Goal: Task Accomplishment & Management: Use online tool/utility

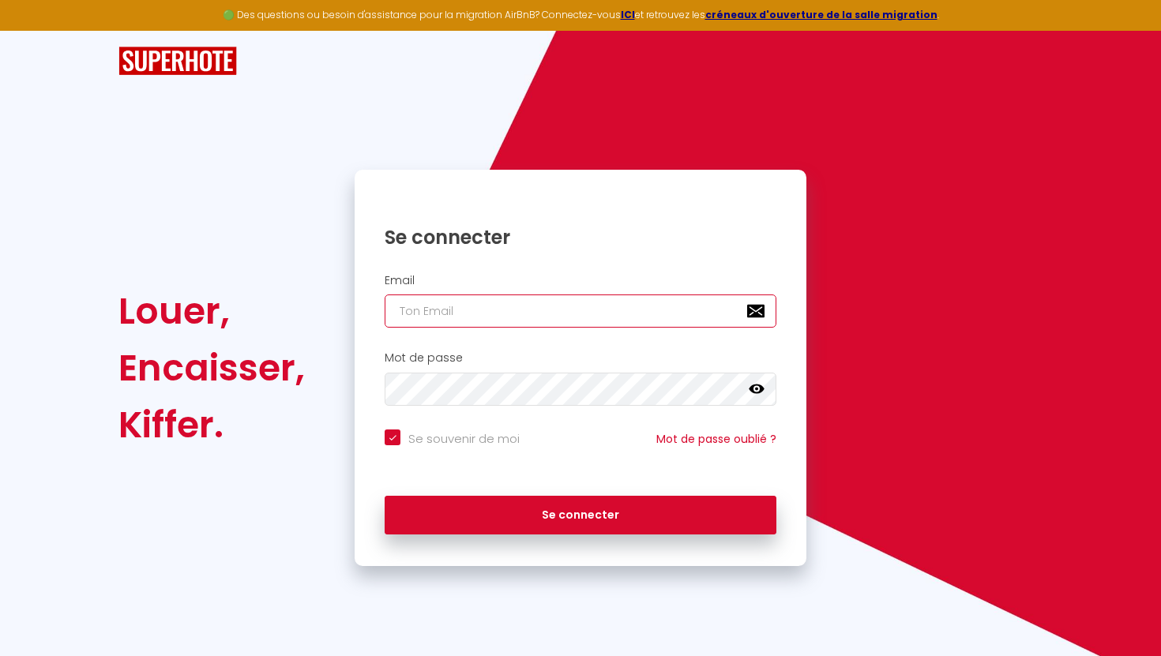
click at [527, 304] on input "email" at bounding box center [581, 311] width 392 height 33
type input "[EMAIL_ADDRESS][DOMAIN_NAME]"
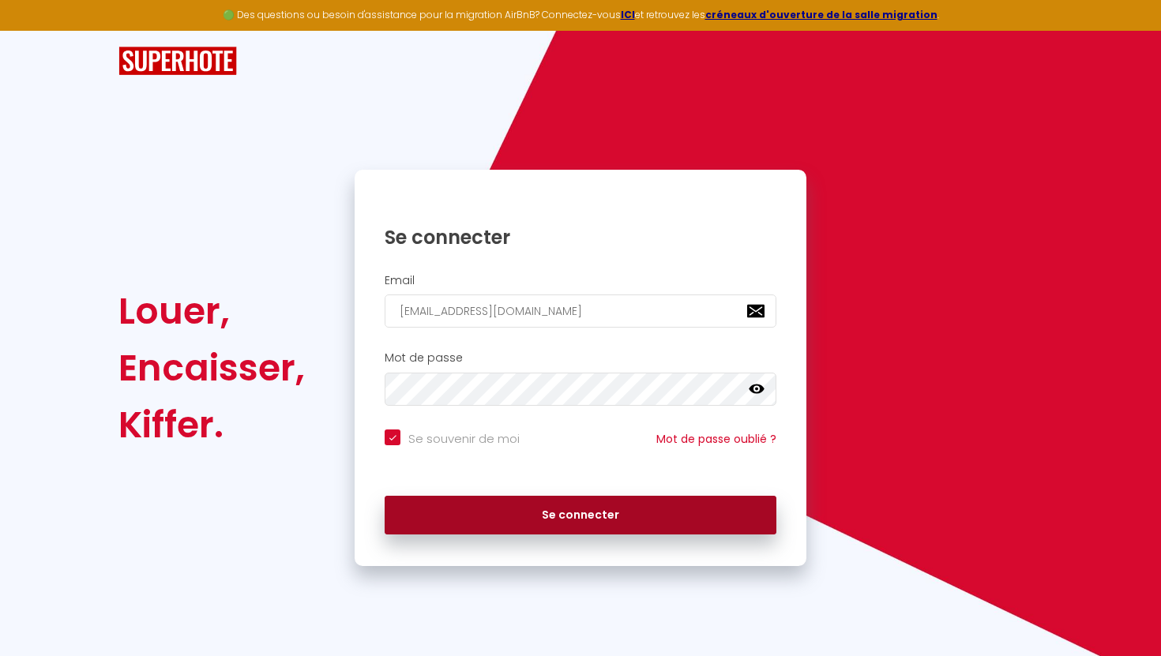
click at [488, 511] on button "Se connecter" at bounding box center [581, 515] width 392 height 39
checkbox input "true"
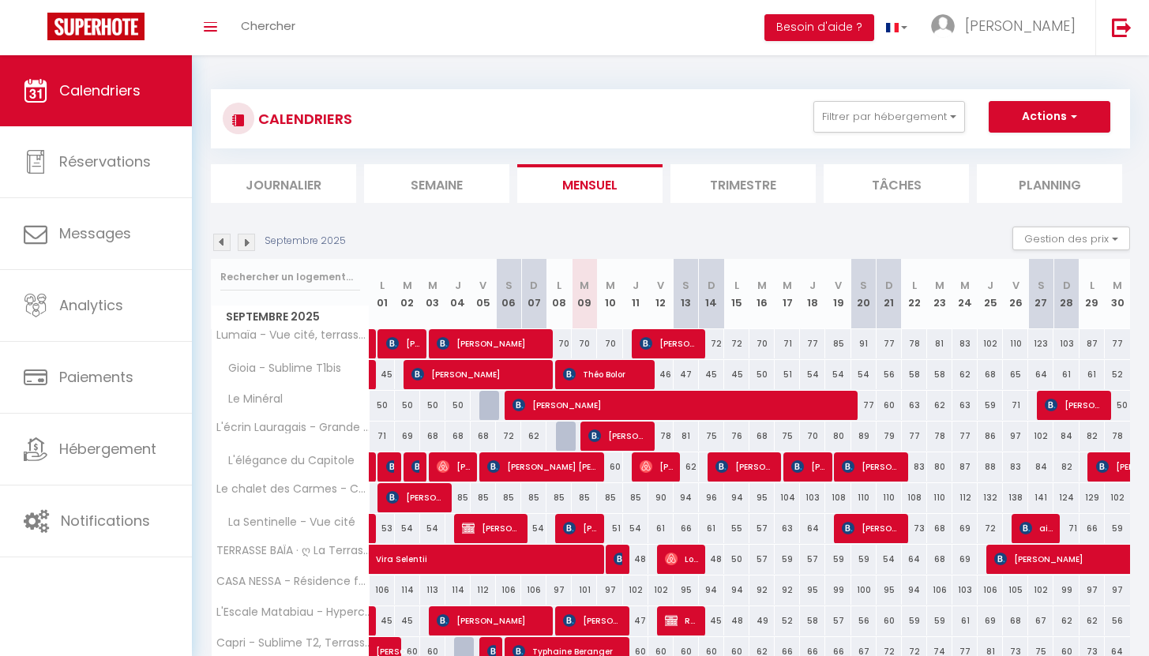
click at [224, 239] on img at bounding box center [221, 242] width 17 height 17
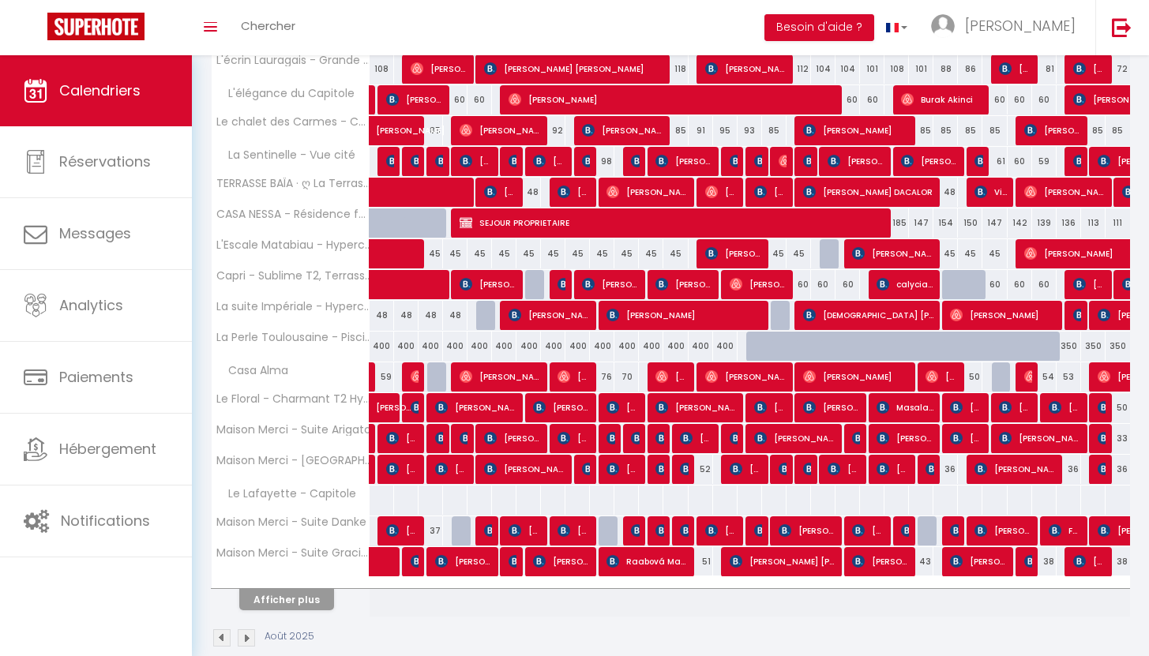
scroll to position [368, 0]
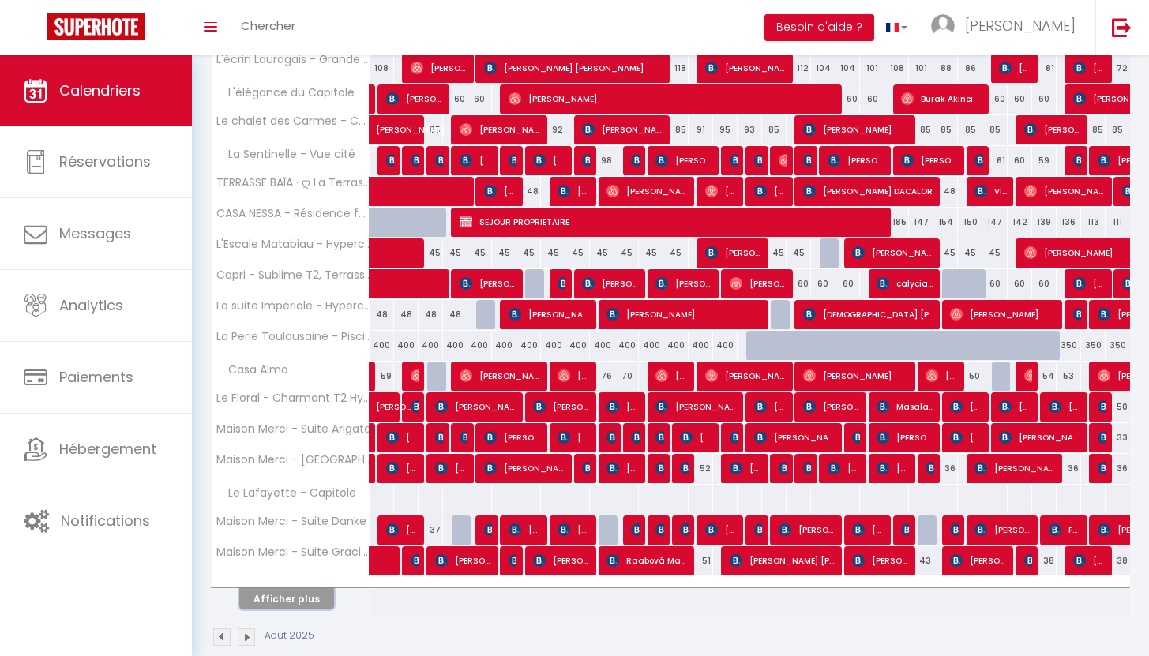
click at [279, 602] on button "Afficher plus" at bounding box center [286, 598] width 95 height 21
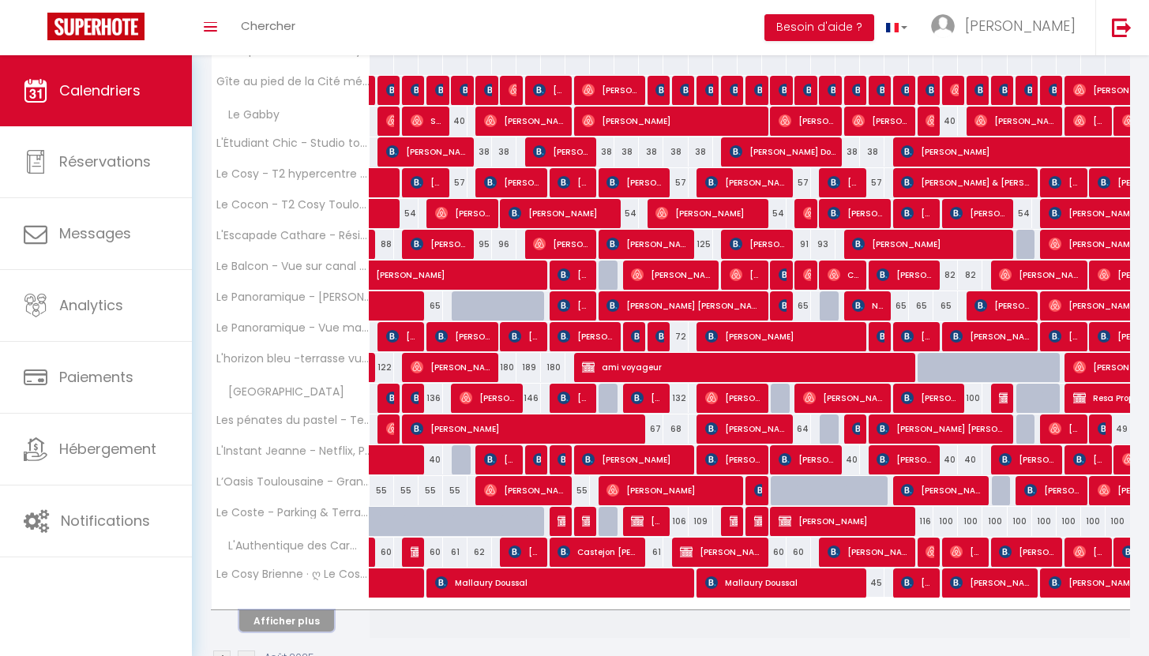
scroll to position [975, 0]
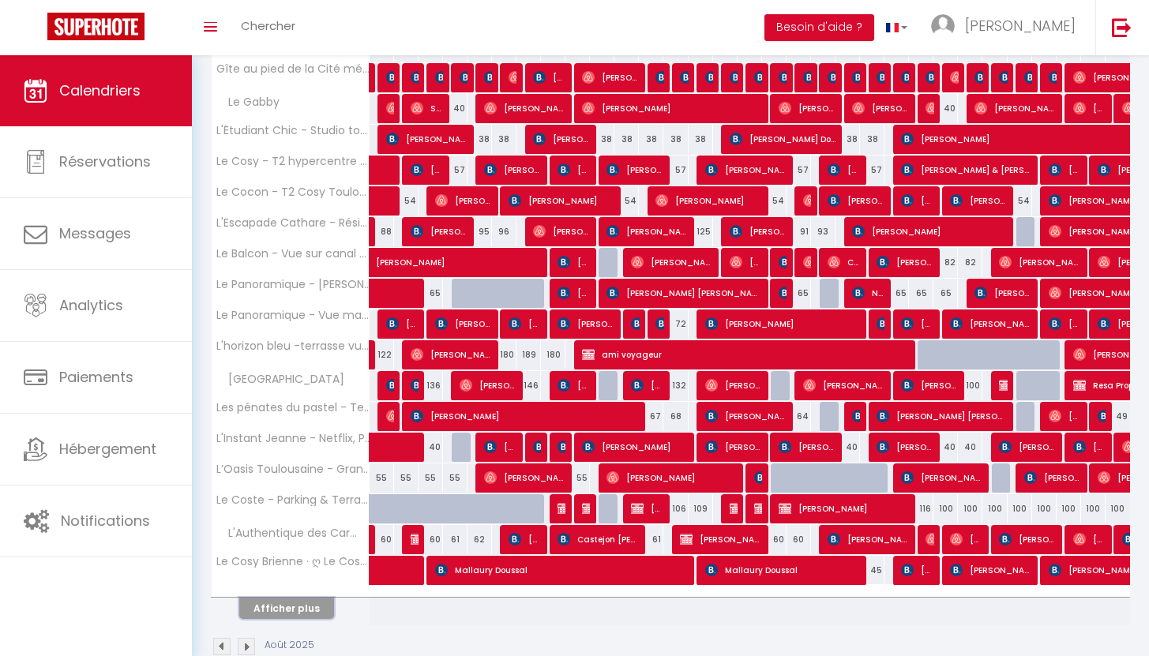
click at [291, 608] on button "Afficher plus" at bounding box center [286, 608] width 95 height 21
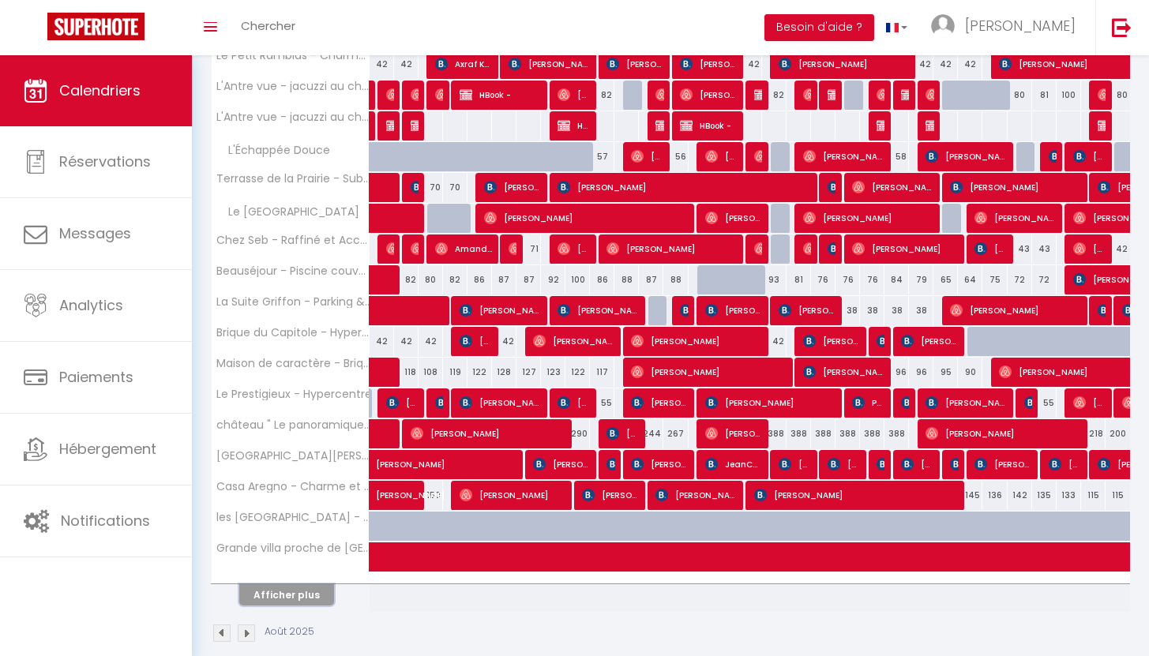
scroll to position [1604, 0]
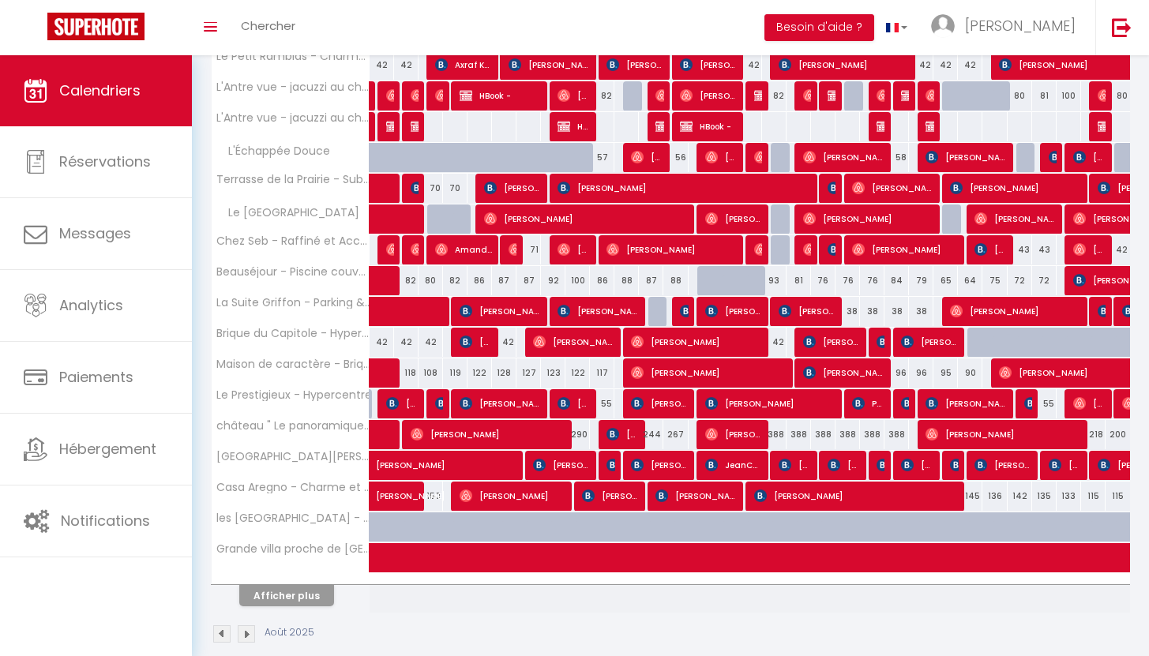
click at [248, 633] on img at bounding box center [246, 634] width 17 height 17
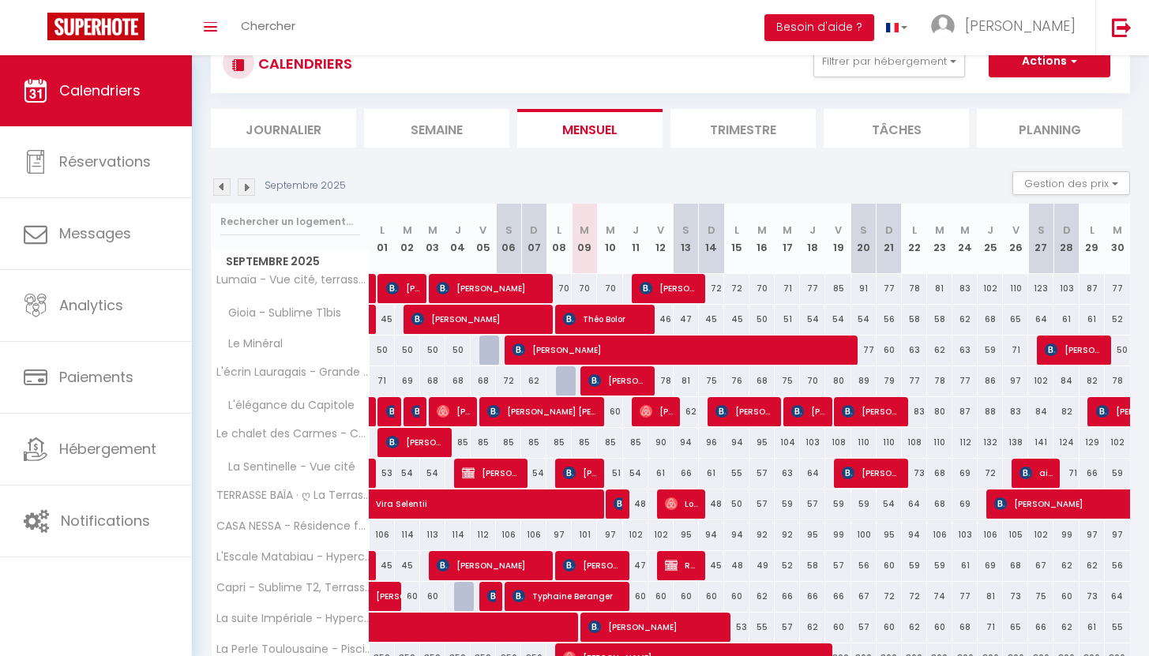
scroll to position [393, 0]
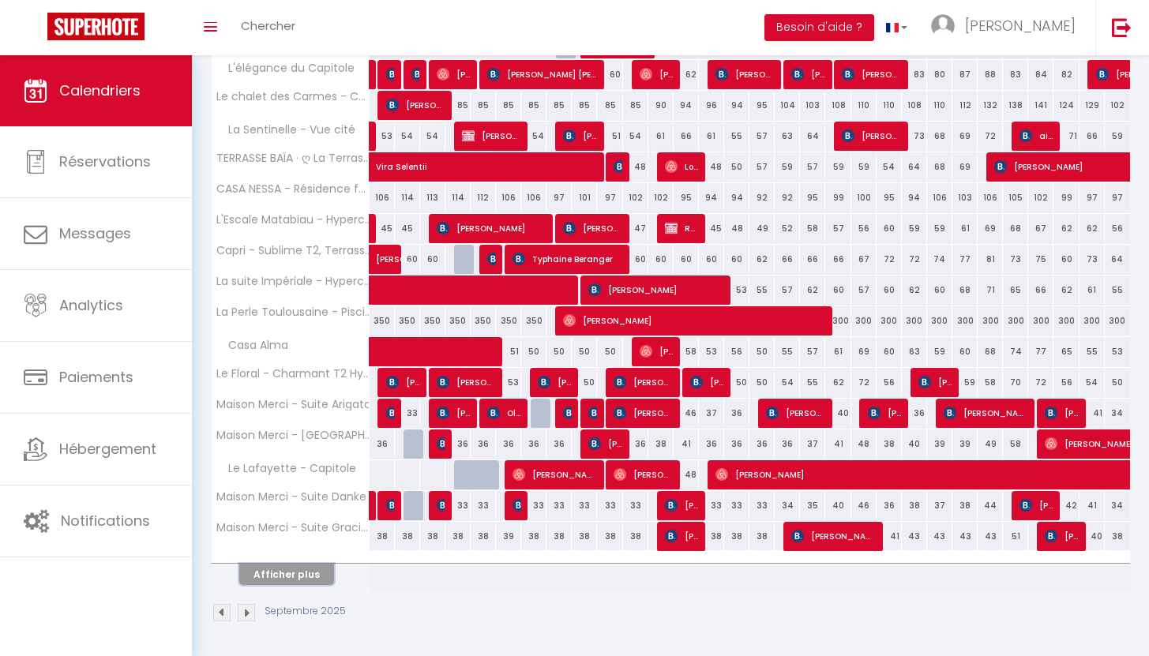
click at [298, 564] on button "Afficher plus" at bounding box center [286, 574] width 95 height 21
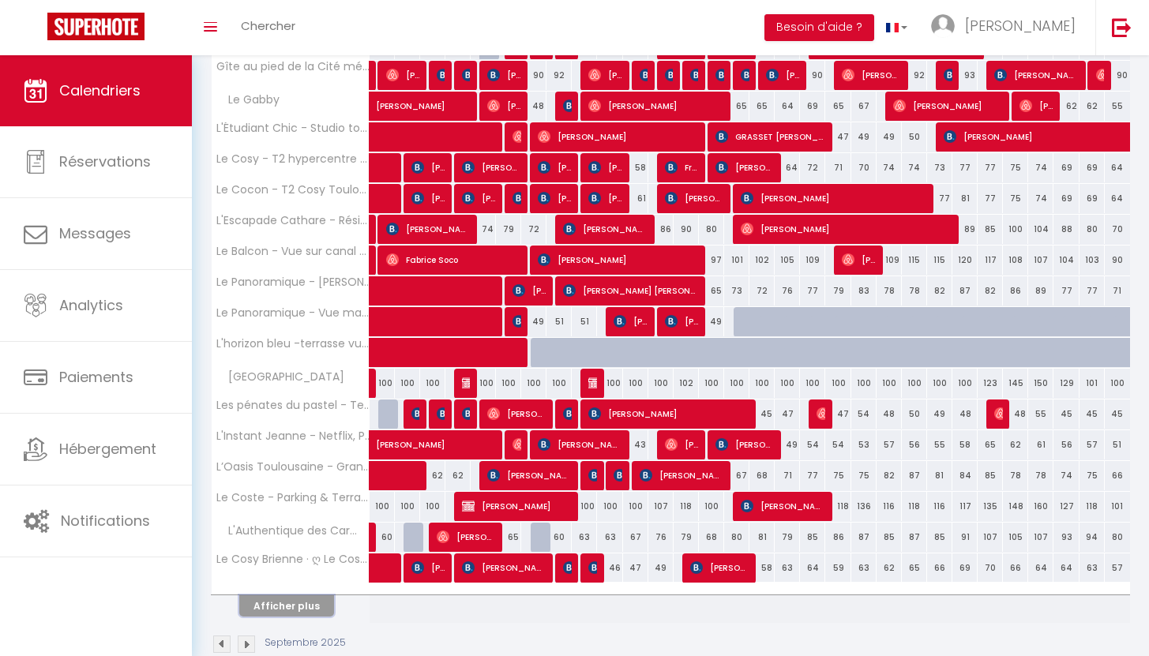
scroll to position [1009, 0]
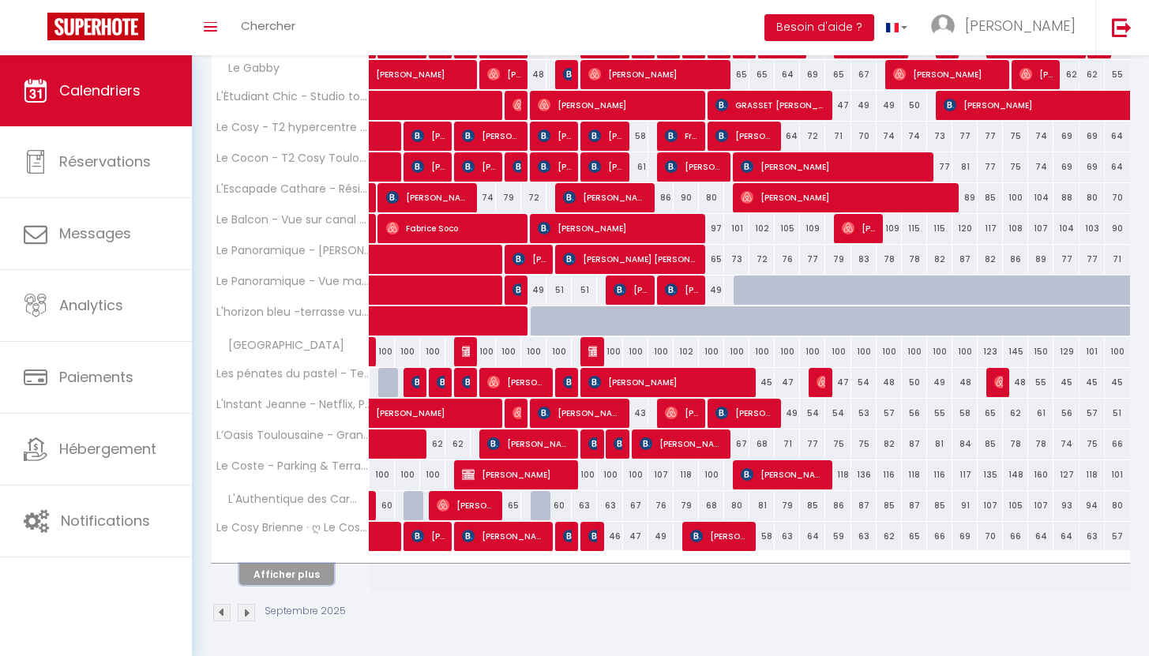
click at [293, 581] on button "Afficher plus" at bounding box center [286, 574] width 95 height 21
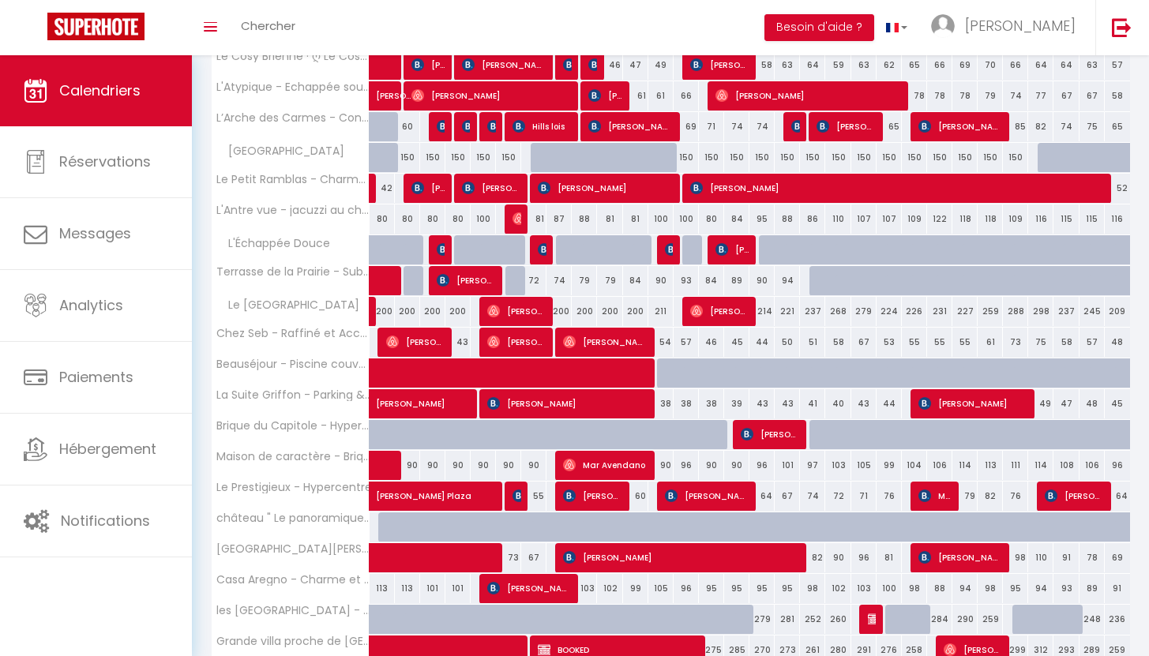
scroll to position [1481, 0]
